Goal: Obtain resource: Obtain resource

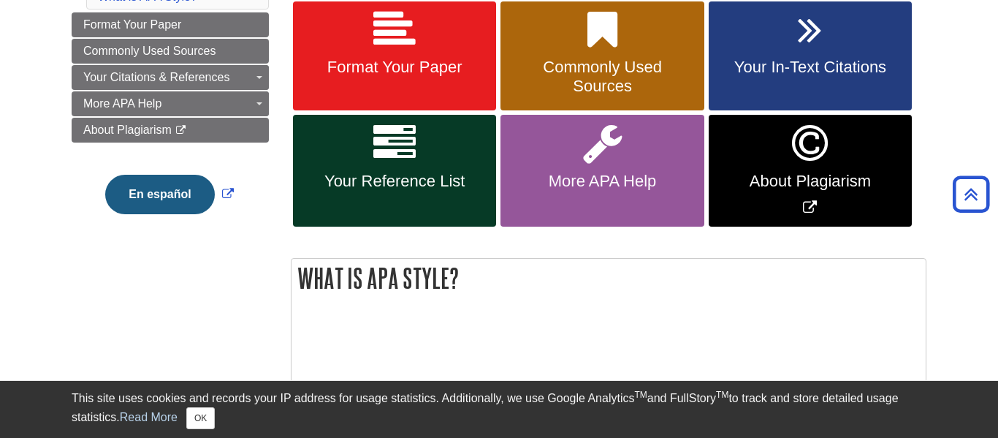
scroll to position [289, 0]
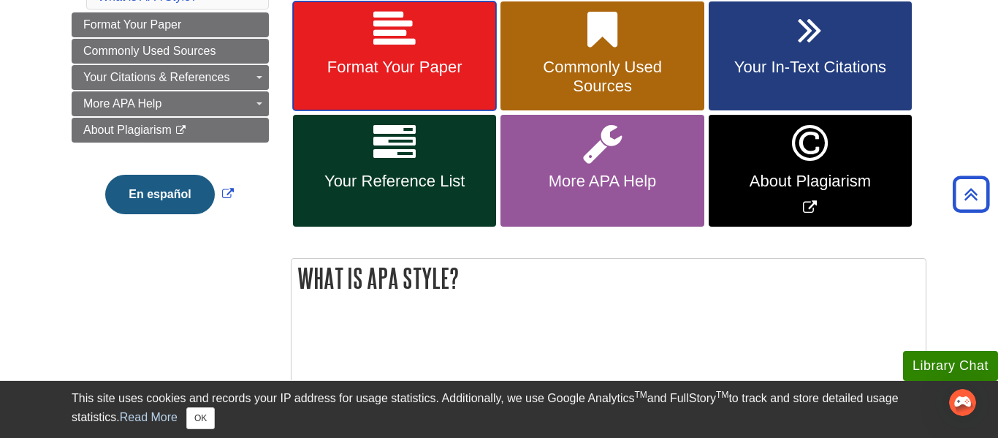
click at [400, 63] on span "Format Your Paper" at bounding box center [394, 67] width 181 height 19
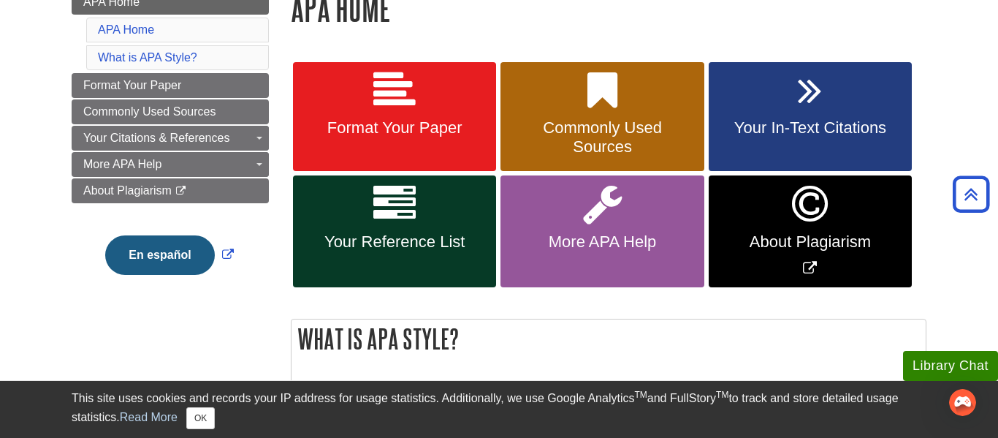
scroll to position [228, 0]
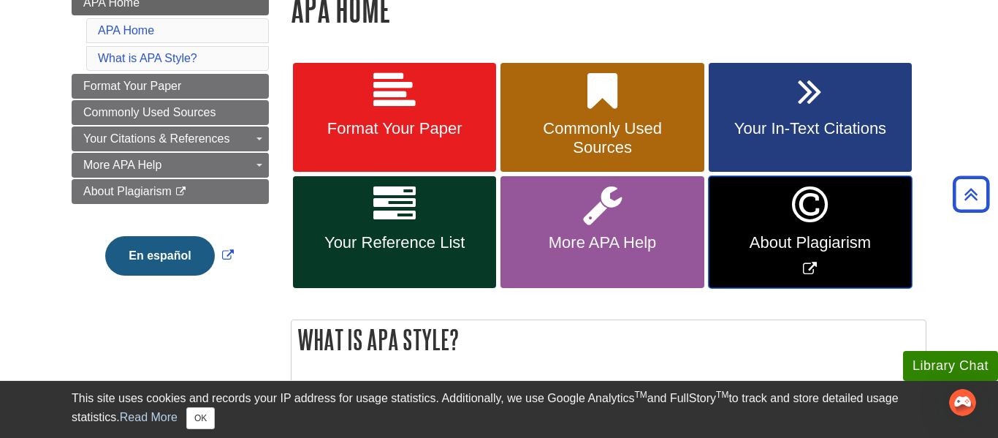
click at [820, 206] on icon "Link opens in new window" at bounding box center [810, 204] width 36 height 42
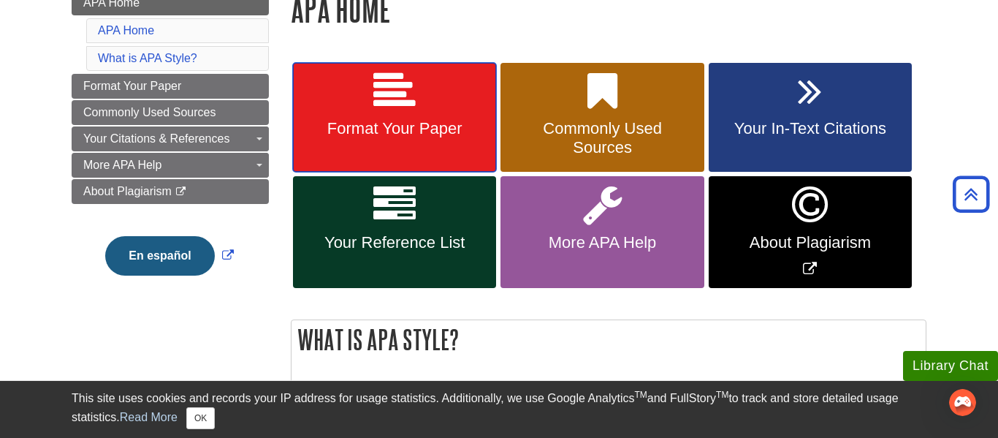
click at [396, 123] on span "Format Your Paper" at bounding box center [394, 128] width 181 height 19
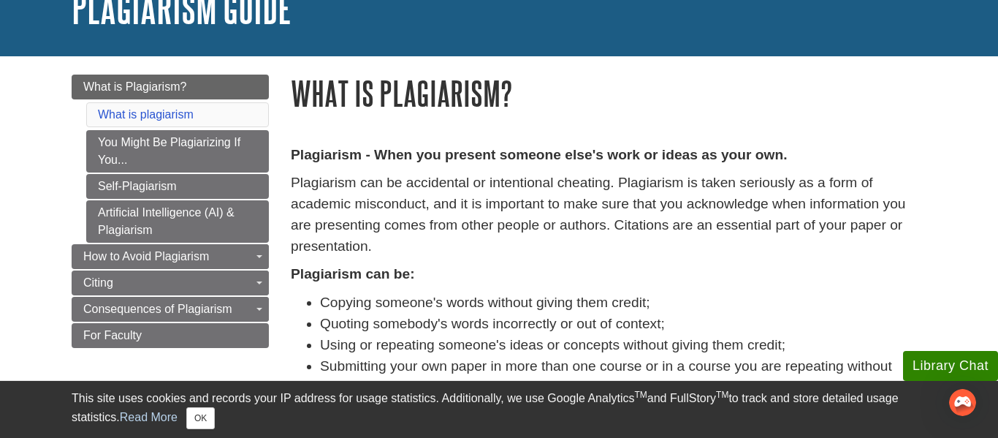
scroll to position [108, 0]
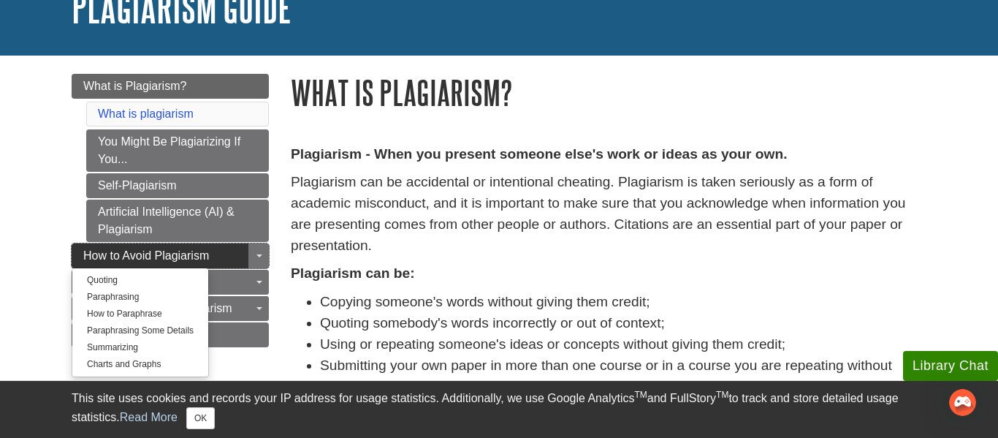
click at [174, 246] on link "How to Avoid Plagiarism" at bounding box center [170, 255] width 197 height 25
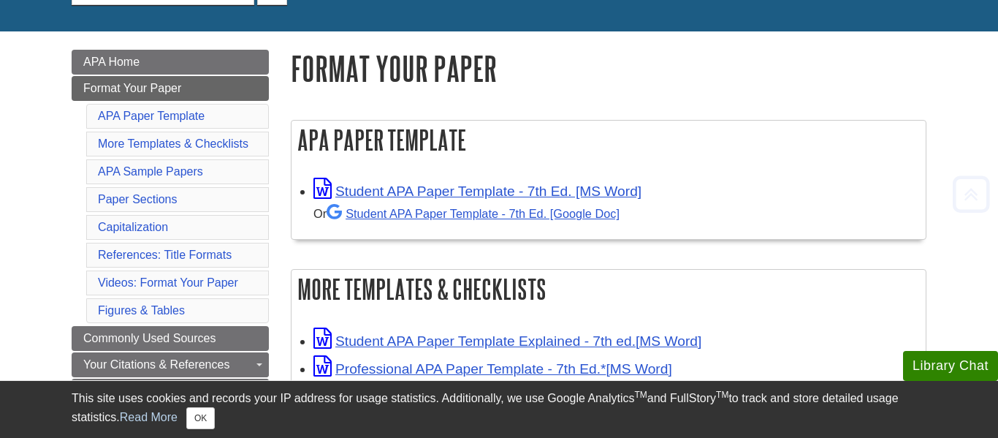
scroll to position [182, 0]
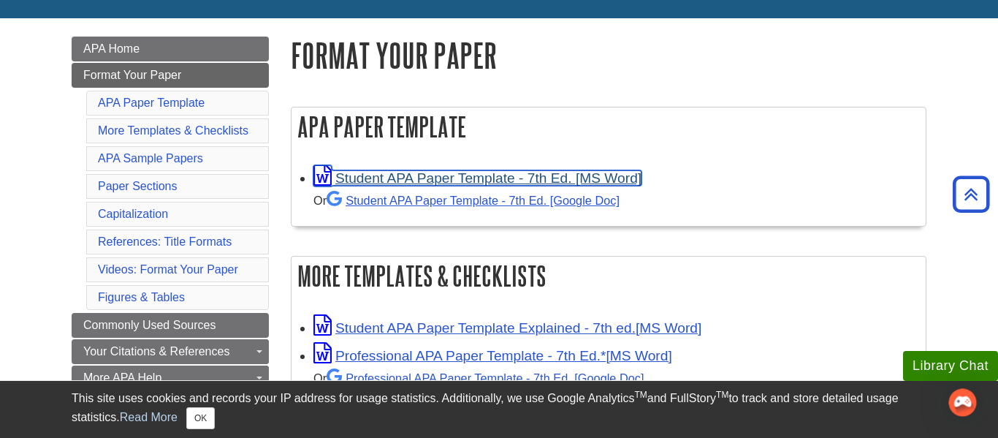
click at [448, 180] on link "Student APA Paper Template - 7th Ed. [MS Word]" at bounding box center [477, 177] width 328 height 15
